Goal: Navigation & Orientation: Find specific page/section

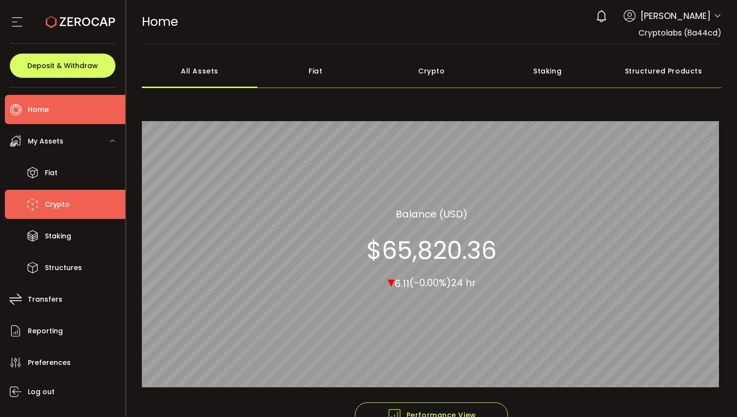
click at [70, 198] on li "Crypto" at bounding box center [65, 204] width 120 height 29
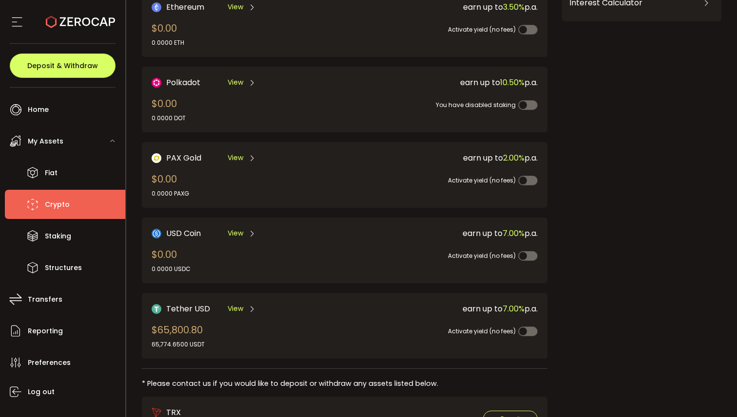
scroll to position [232, 0]
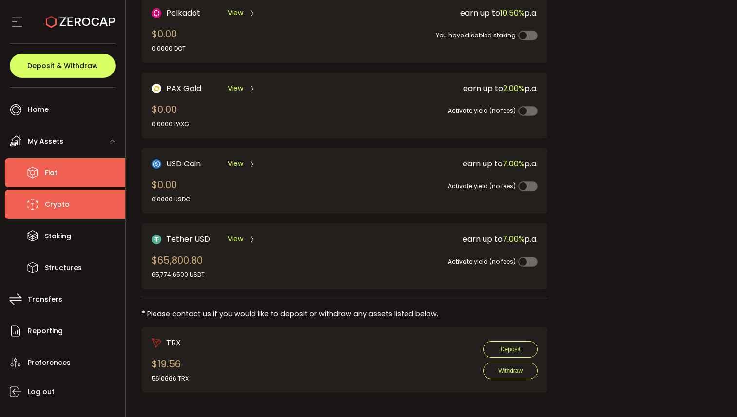
click at [55, 167] on span "Fiat" at bounding box center [51, 173] width 13 height 14
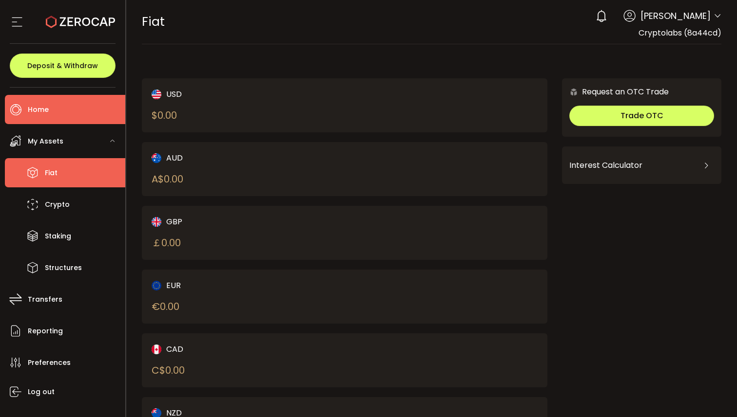
click at [47, 117] on li "Home" at bounding box center [65, 109] width 120 height 29
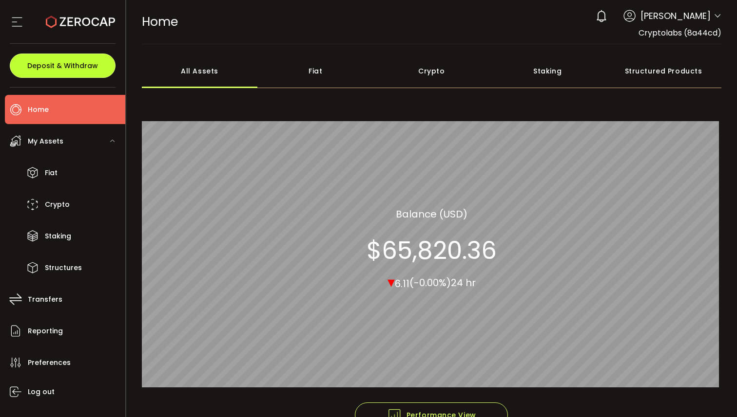
click at [82, 76] on button "Deposit & Withdraw" at bounding box center [63, 66] width 106 height 24
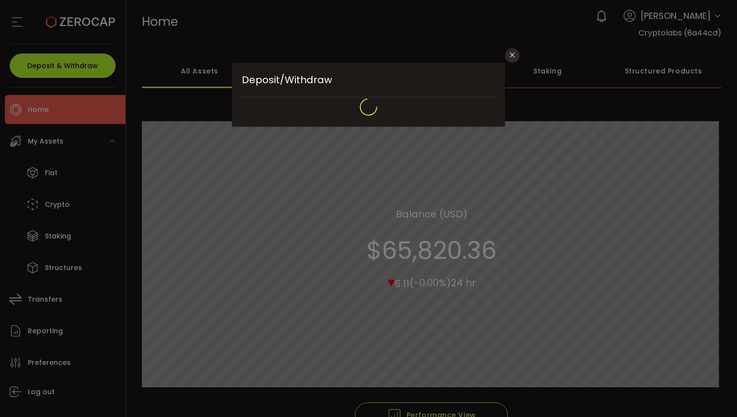
type input "**********"
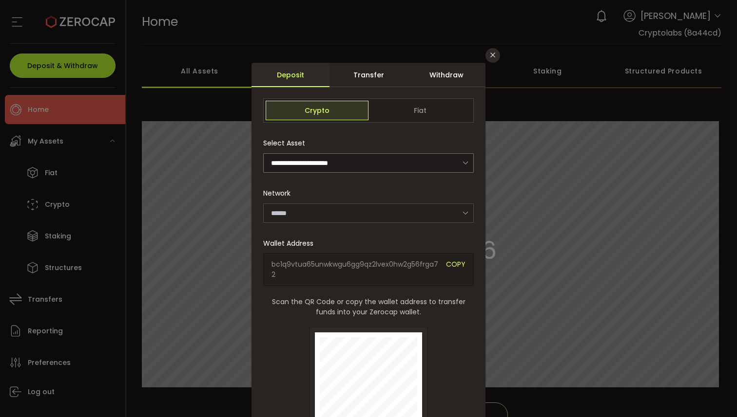
type input "*******"
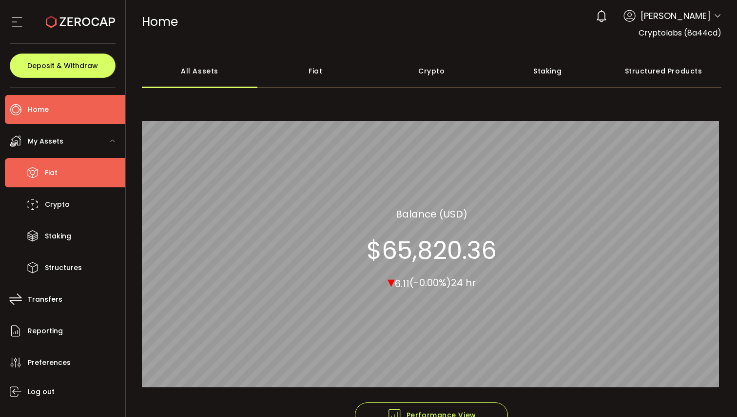
click at [100, 172] on li "Fiat" at bounding box center [65, 172] width 120 height 29
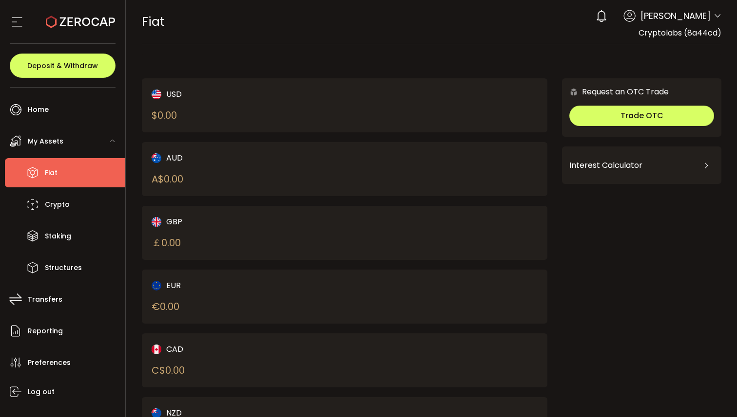
click at [58, 17] on icon at bounding box center [80, 21] width 69 height 69
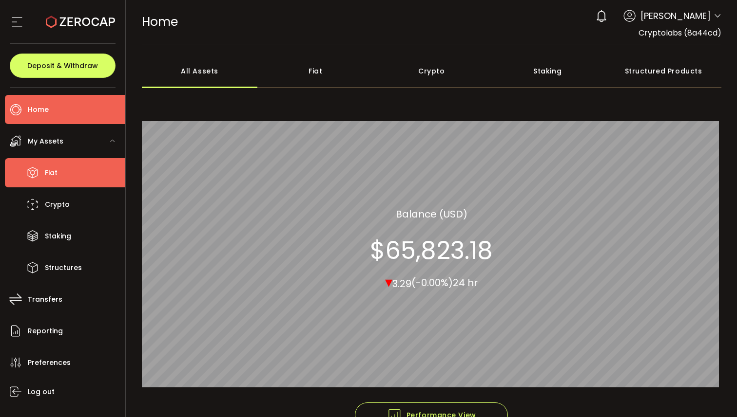
click at [60, 175] on li "Fiat" at bounding box center [65, 172] width 120 height 29
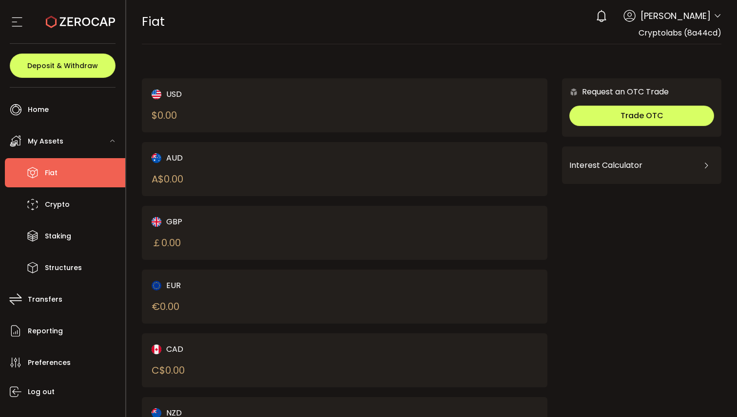
click at [140, 186] on main "USD $ 0.00 AUD A$ 0.00 GBP ￡ 0.00 EUR € 0.00 CAD C$ 0.00 NZD Request an OTC Tra…" at bounding box center [431, 262] width 611 height 436
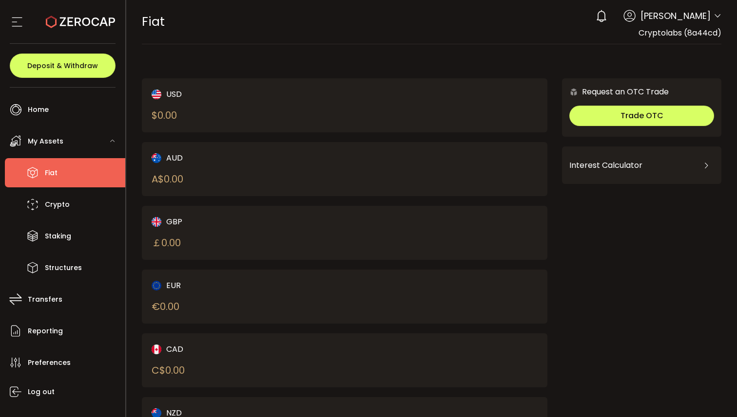
scroll to position [60, 0]
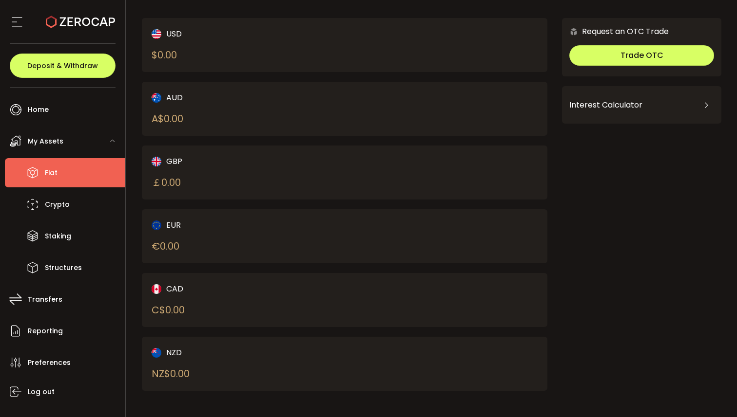
click at [140, 186] on main "USD $ 0.00 AUD A$ 0.00 GBP ￡ 0.00 EUR € 0.00 CAD C$ 0.00 NZD Request an OTC Tra…" at bounding box center [431, 202] width 611 height 436
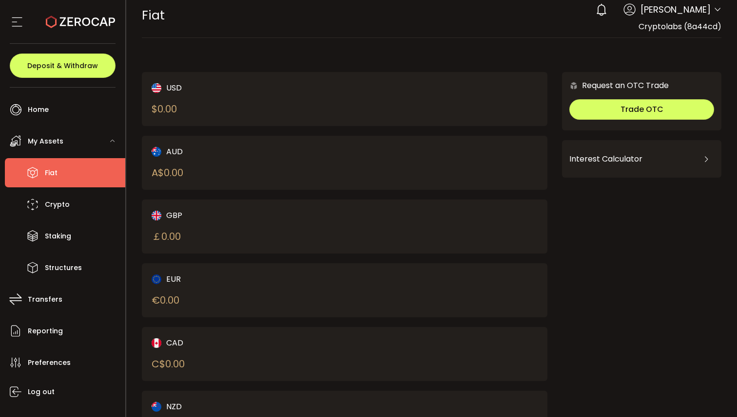
scroll to position [0, 0]
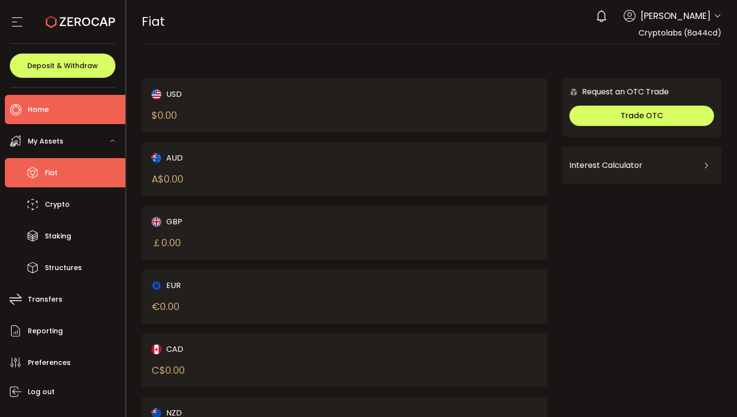
click at [43, 110] on span "Home" at bounding box center [38, 110] width 21 height 14
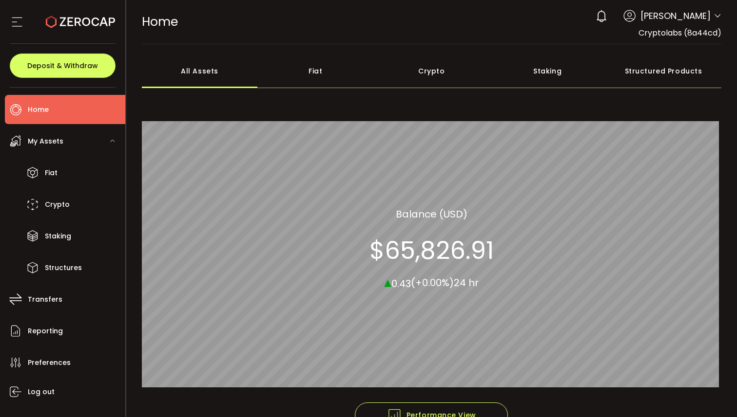
scroll to position [62, 0]
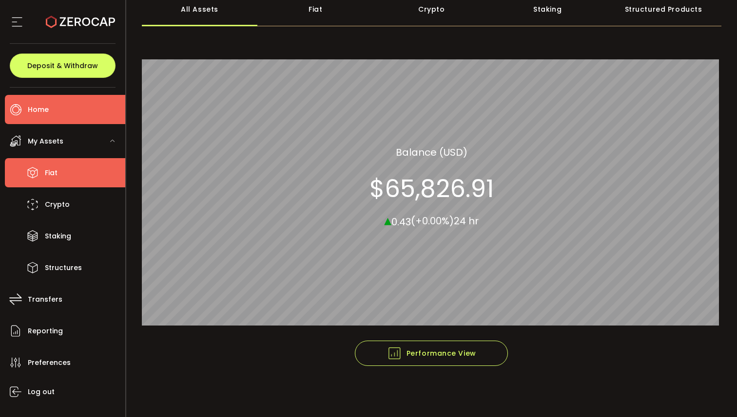
click at [52, 171] on span "Fiat" at bounding box center [51, 173] width 13 height 14
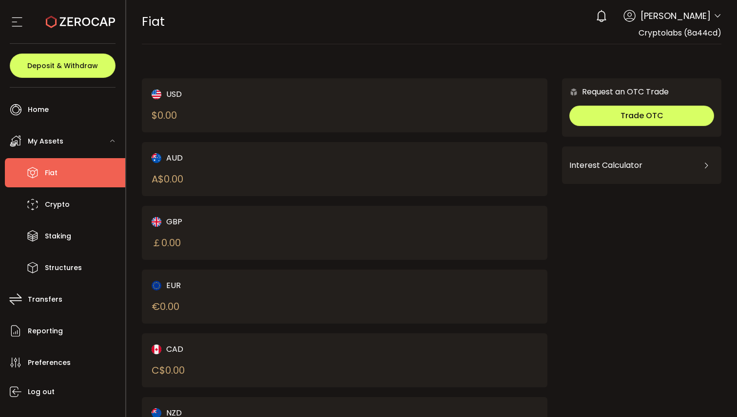
scroll to position [60, 0]
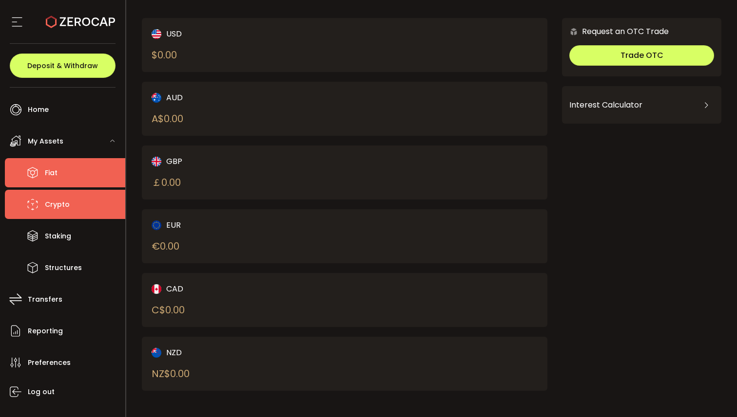
click at [78, 206] on li "Crypto" at bounding box center [65, 204] width 120 height 29
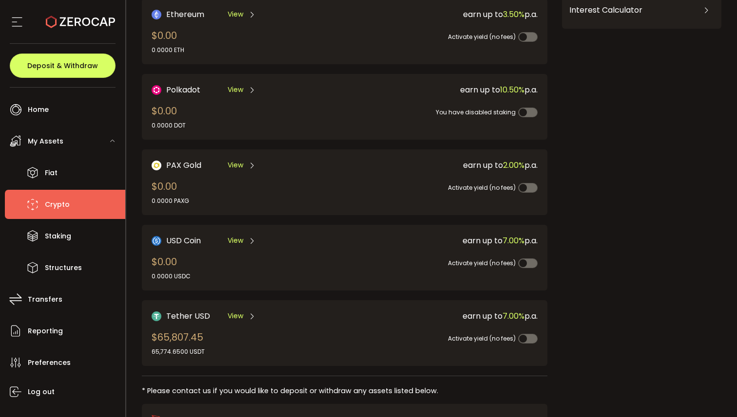
scroll to position [232, 0]
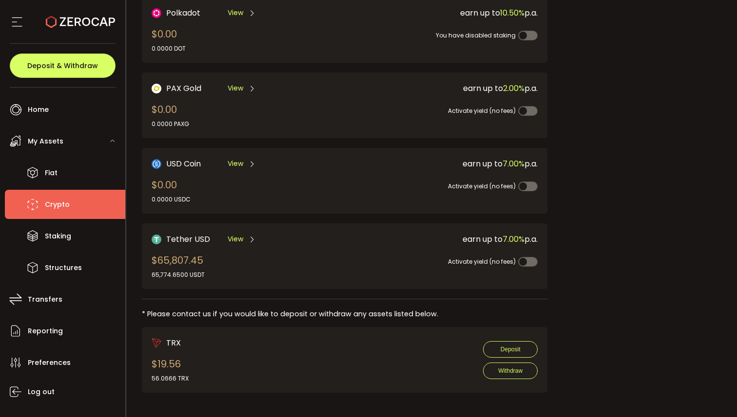
click at [237, 239] on span "View" at bounding box center [235, 239] width 16 height 10
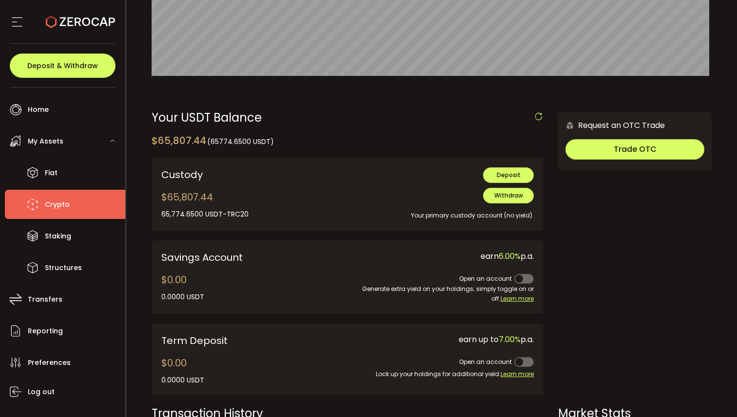
scroll to position [235, 0]
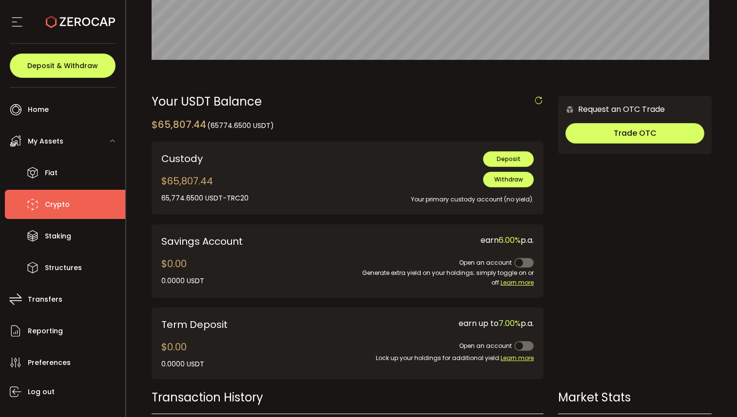
click at [269, 190] on div "Custody $65,807.44 0.0000 USDT 0.0000 USDT 0.0000 USDT-ERC20 65,774.6500 USDT-T…" at bounding box center [235, 178] width 149 height 54
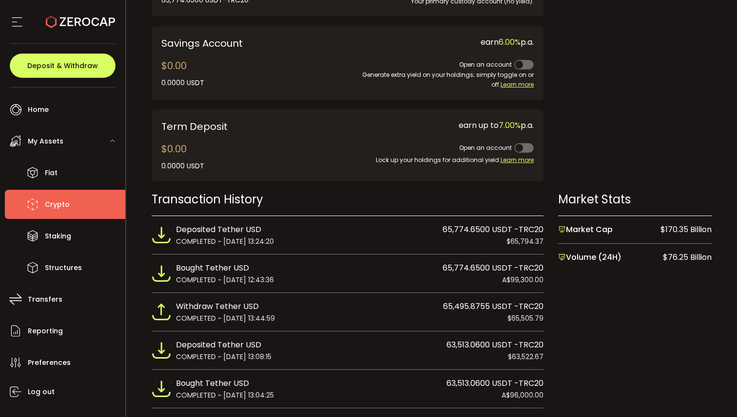
scroll to position [452, 0]
